Goal: Transaction & Acquisition: Purchase product/service

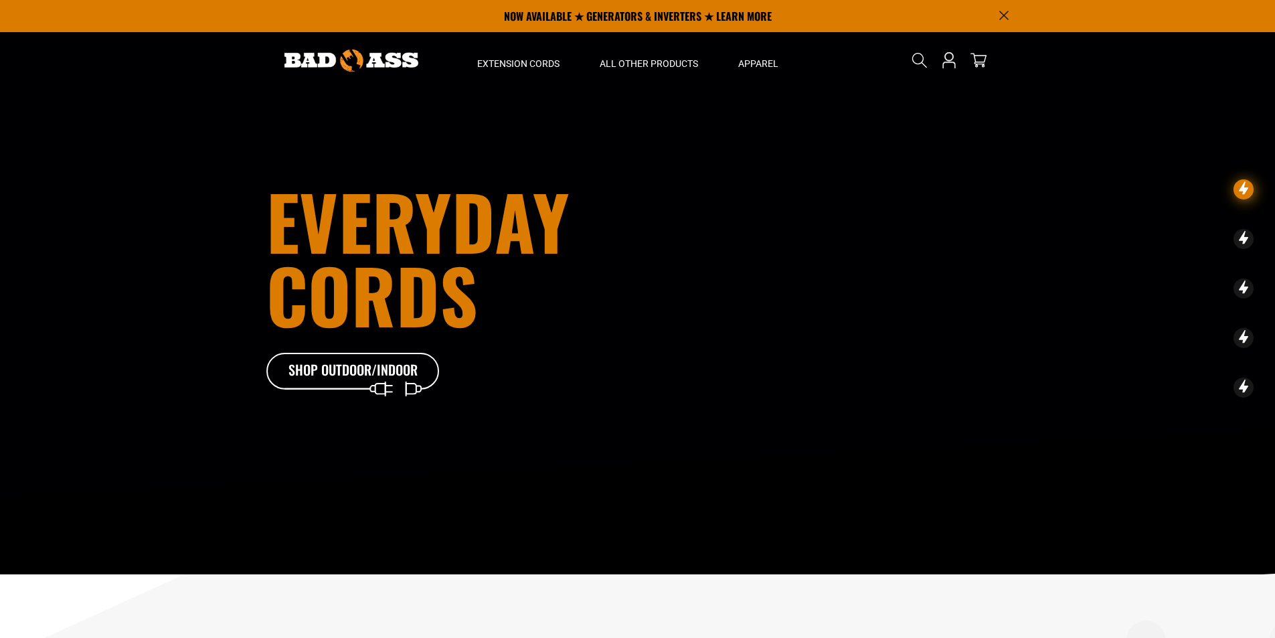
drag, startPoint x: 0, startPoint y: 0, endPoint x: 66, endPoint y: 39, distance: 76.2
drag, startPoint x: 66, startPoint y: 39, endPoint x: 44, endPoint y: 17, distance: 30.8
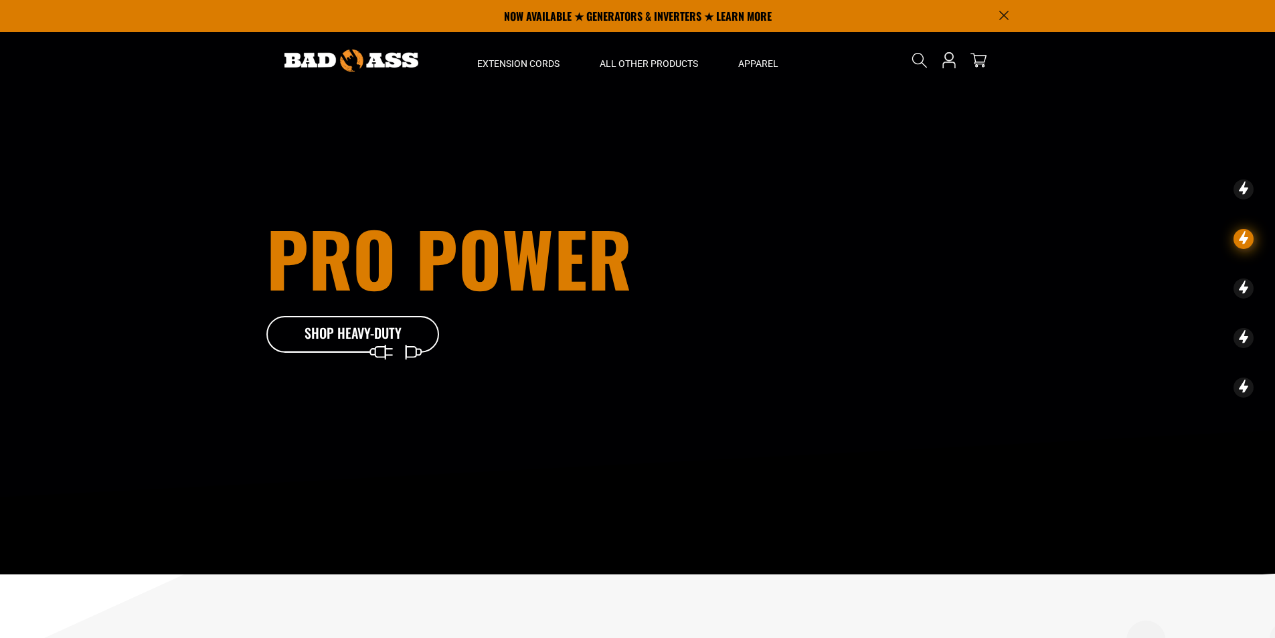
drag, startPoint x: 43, startPoint y: 248, endPoint x: 22, endPoint y: 252, distance: 21.0
drag, startPoint x: 22, startPoint y: 252, endPoint x: 64, endPoint y: 596, distance: 346.5
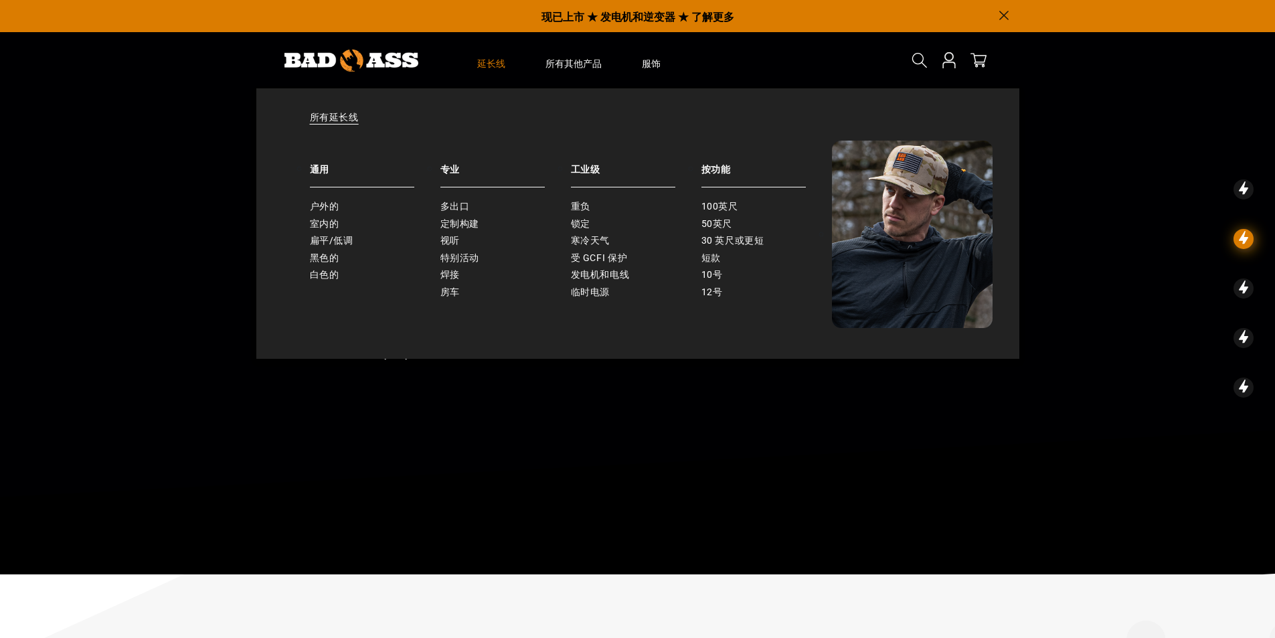
click at [487, 63] on font "延长线" at bounding box center [491, 63] width 28 height 11
click at [330, 208] on font "户外的" at bounding box center [324, 206] width 29 height 11
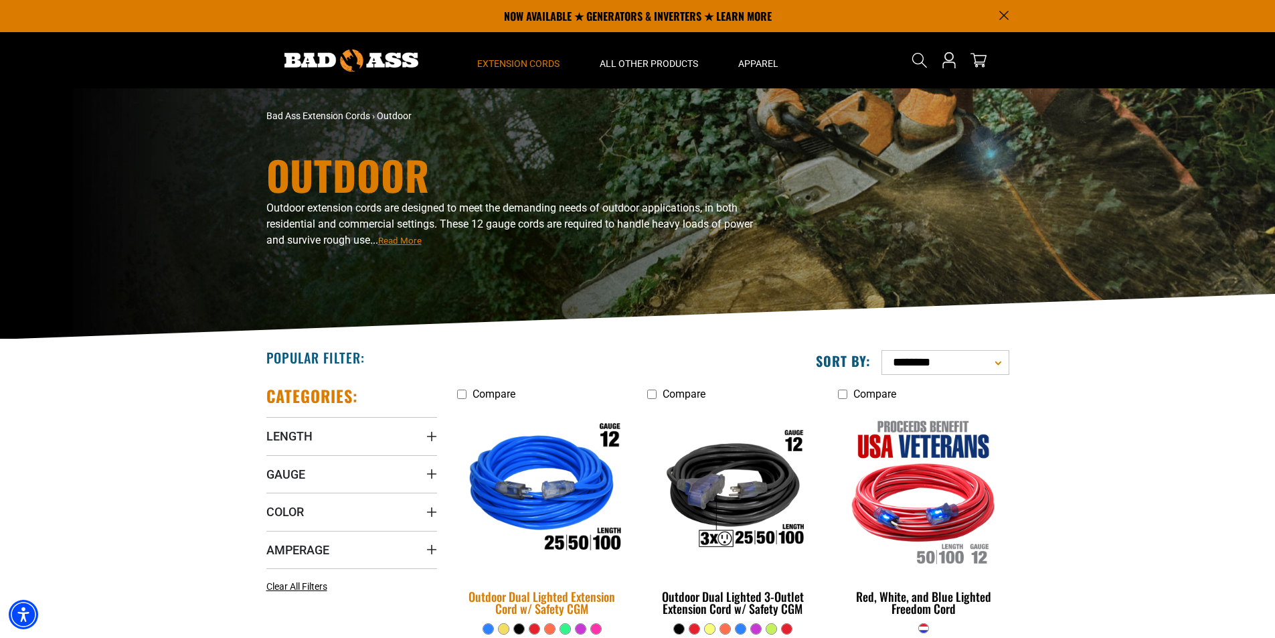
click at [542, 468] on img at bounding box center [541, 490] width 187 height 171
